Goal: Transaction & Acquisition: Book appointment/travel/reservation

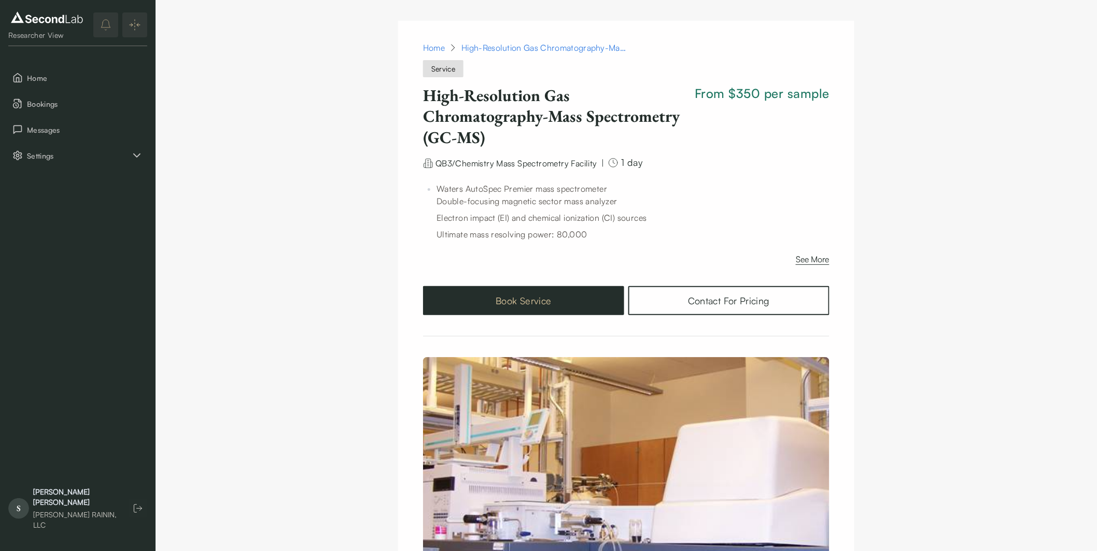
click at [532, 281] on button "Book Service" at bounding box center [523, 300] width 201 height 29
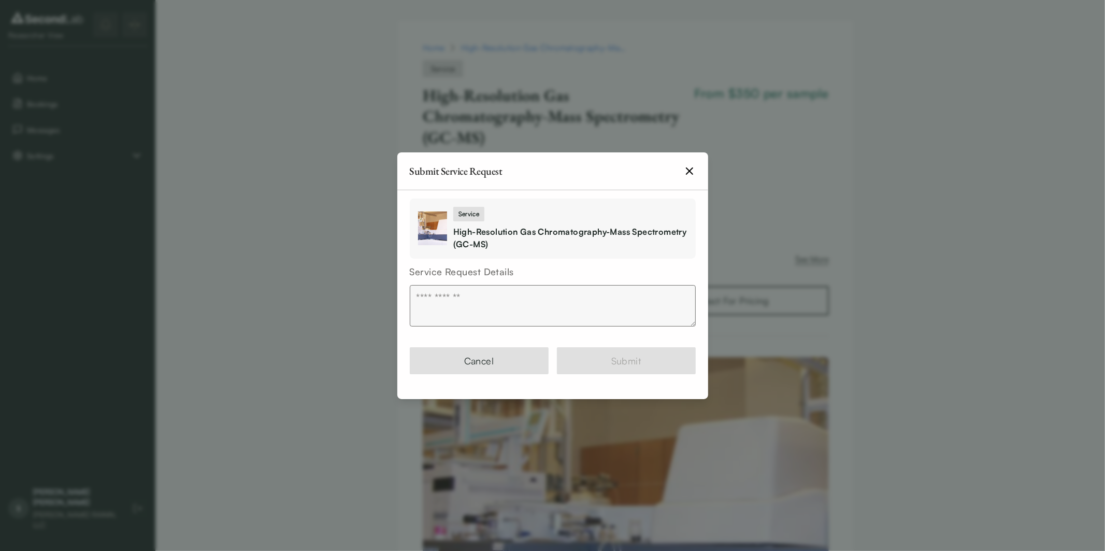
click at [688, 172] on icon "button" at bounding box center [690, 171] width 6 height 6
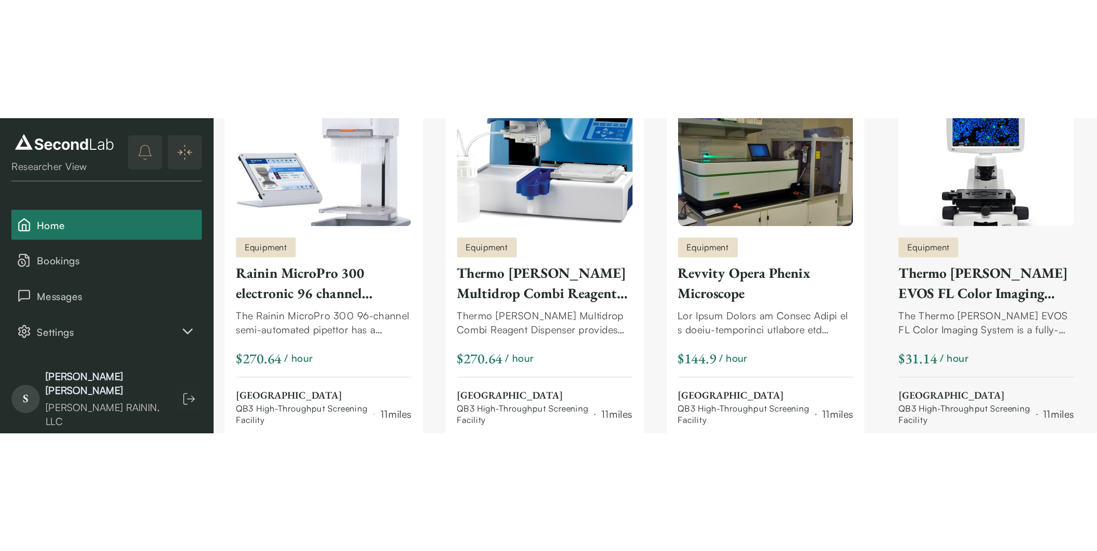
scroll to position [428, 0]
